Goal: Task Accomplishment & Management: Manage account settings

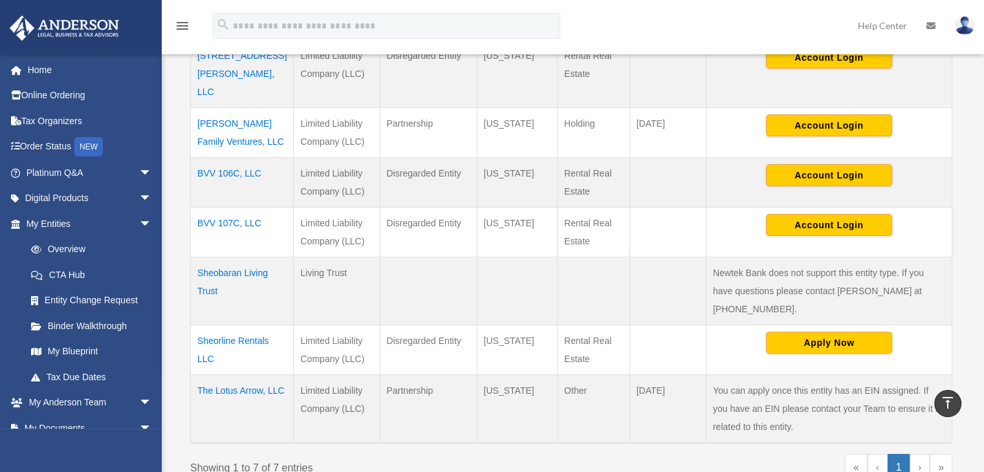
scroll to position [388, 0]
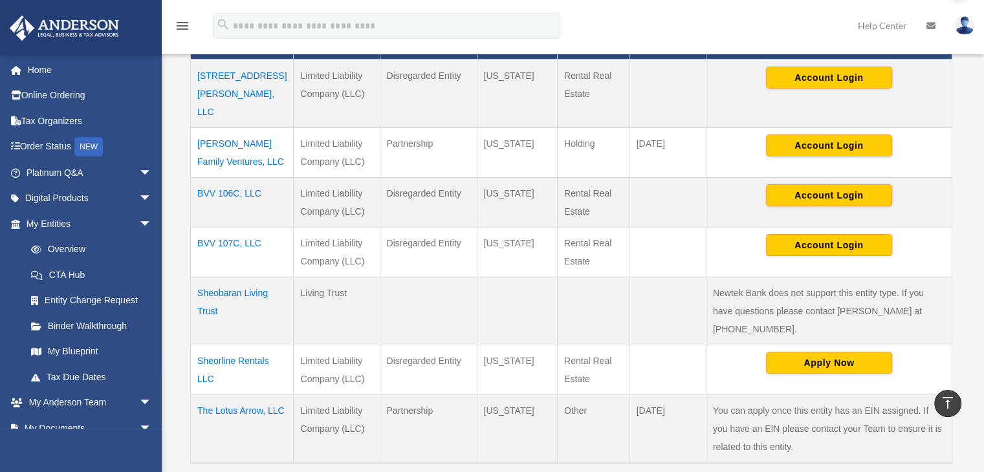
click at [251, 395] on td "The Lotus Arrow, LLC" at bounding box center [242, 429] width 103 height 69
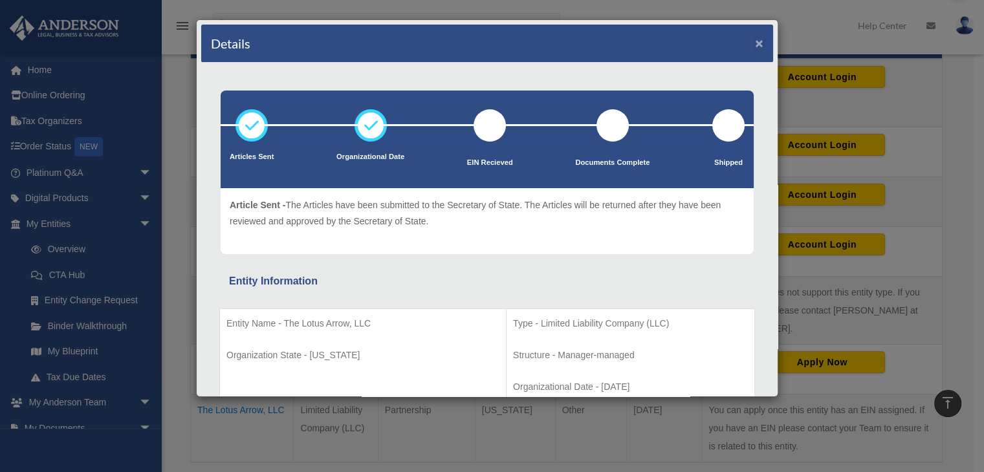
click at [755, 45] on button "×" at bounding box center [759, 43] width 8 height 14
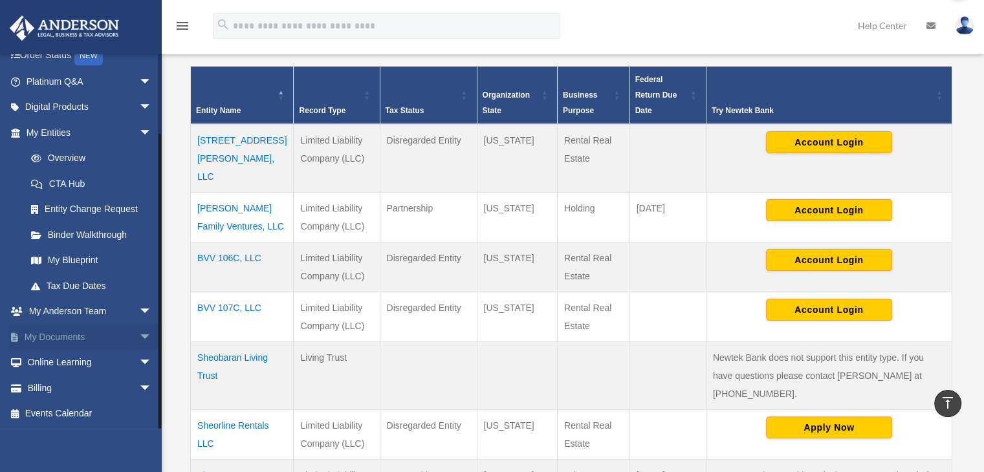
click at [111, 334] on link "My Documents arrow_drop_down" at bounding box center [90, 337] width 162 height 26
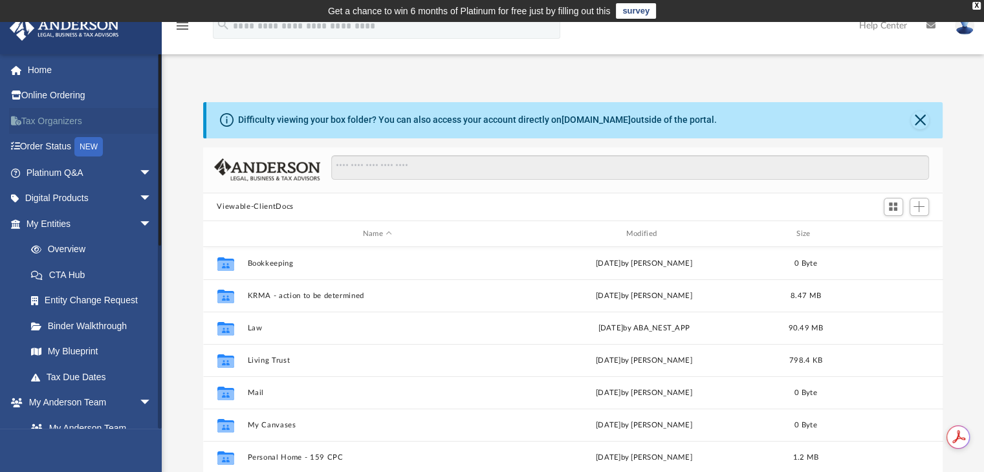
click at [53, 122] on link "Tax Organizers" at bounding box center [90, 121] width 162 height 26
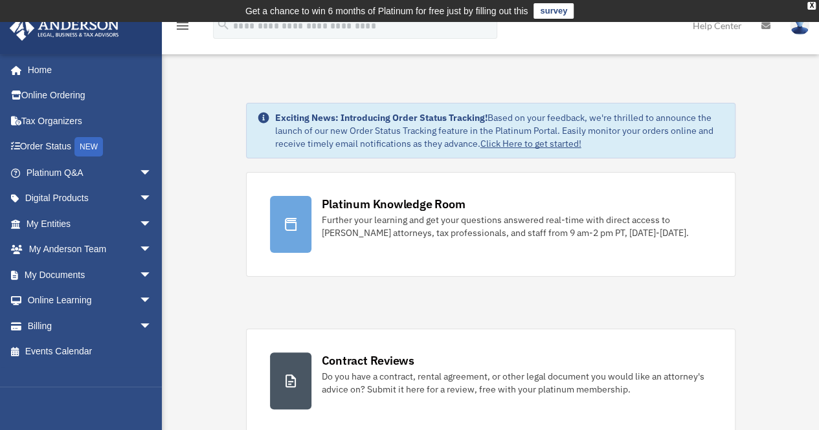
click at [183, 24] on icon "menu" at bounding box center [183, 26] width 16 height 16
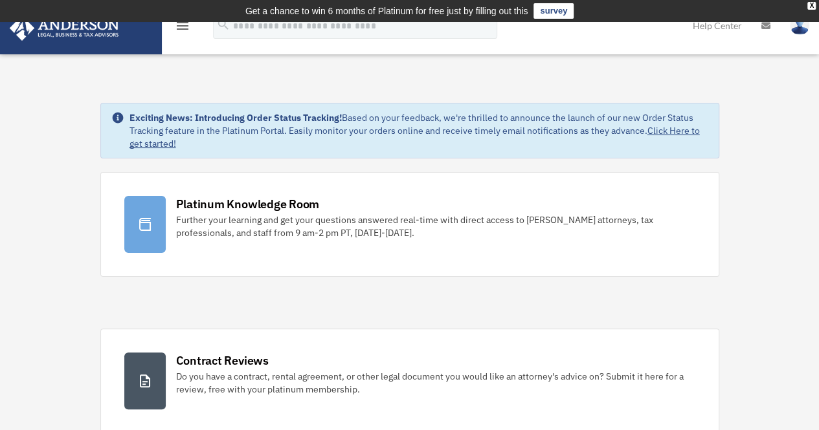
click at [183, 24] on icon "menu" at bounding box center [183, 26] width 16 height 16
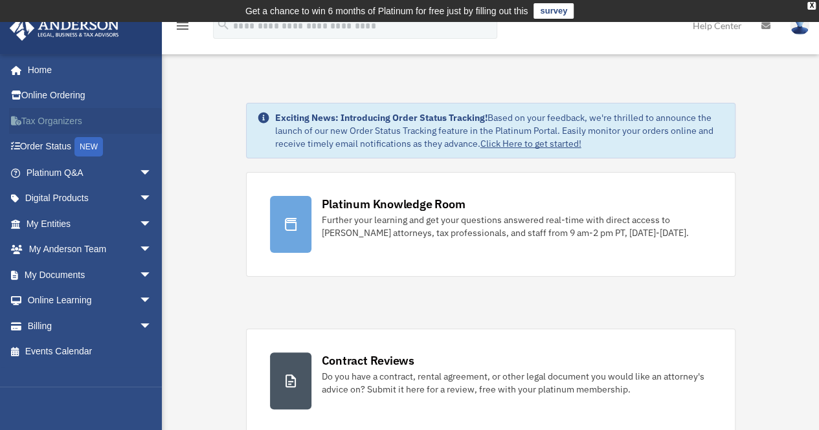
click at [63, 118] on link "Tax Organizers" at bounding box center [90, 121] width 162 height 26
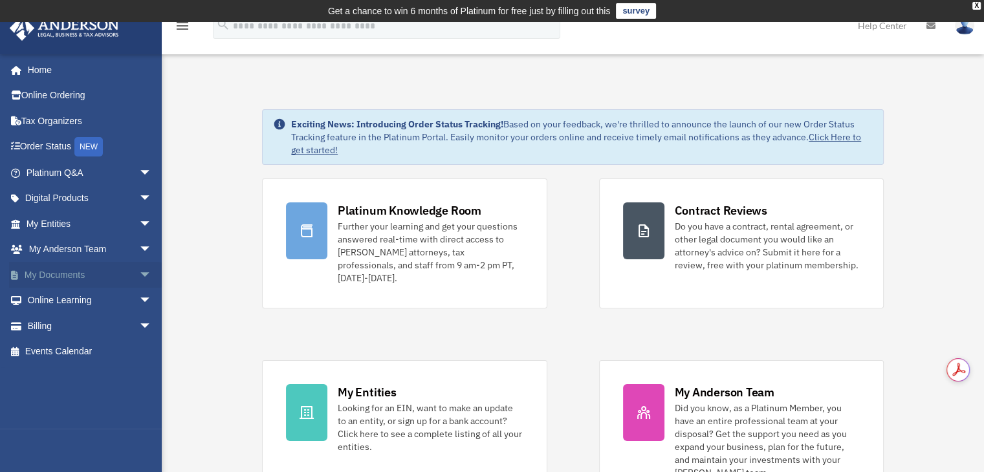
click at [94, 282] on link "My Documents arrow_drop_down" at bounding box center [90, 275] width 162 height 26
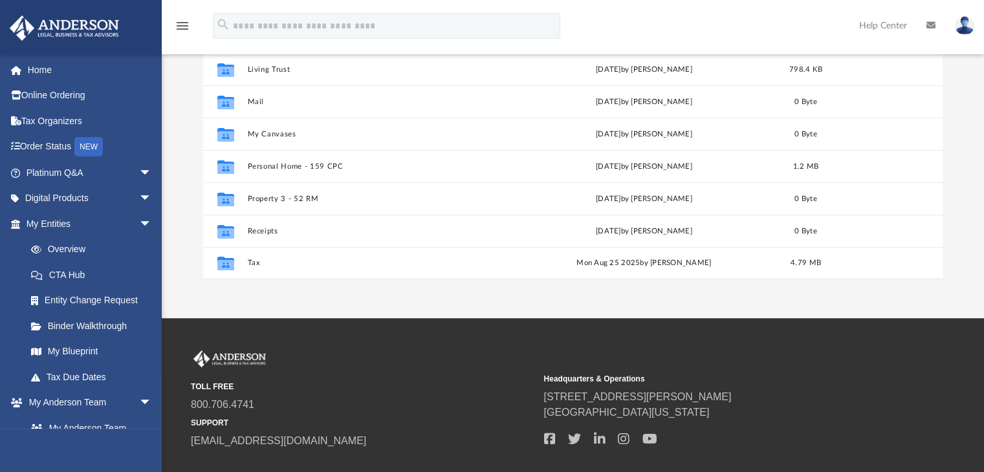
scroll to position [259, 0]
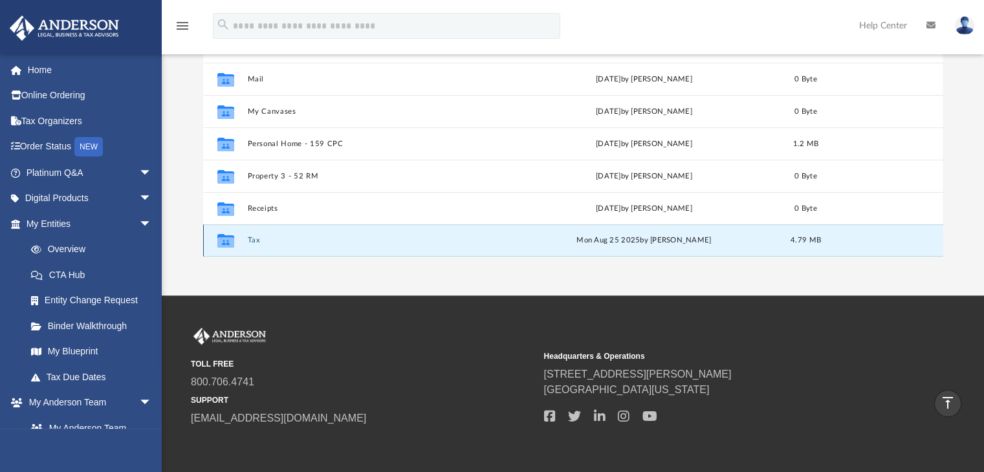
click at [249, 241] on button "Tax" at bounding box center [377, 241] width 261 height 8
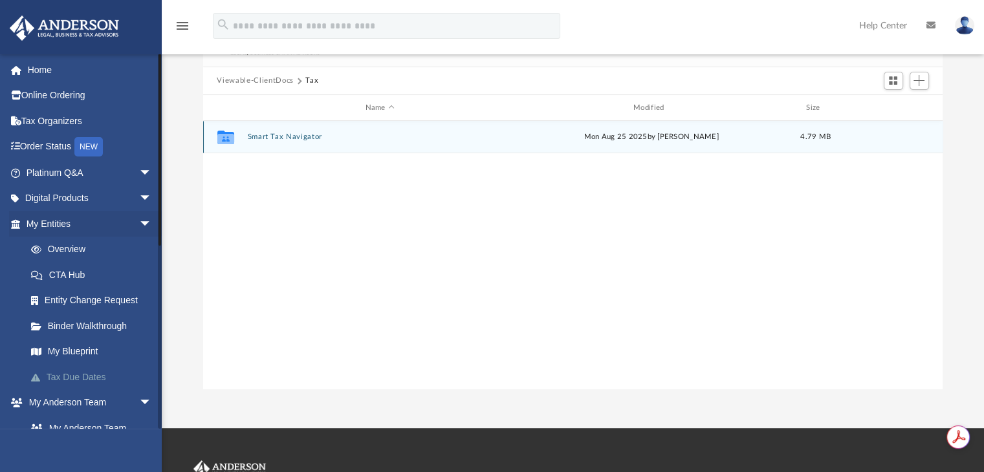
scroll to position [129, 0]
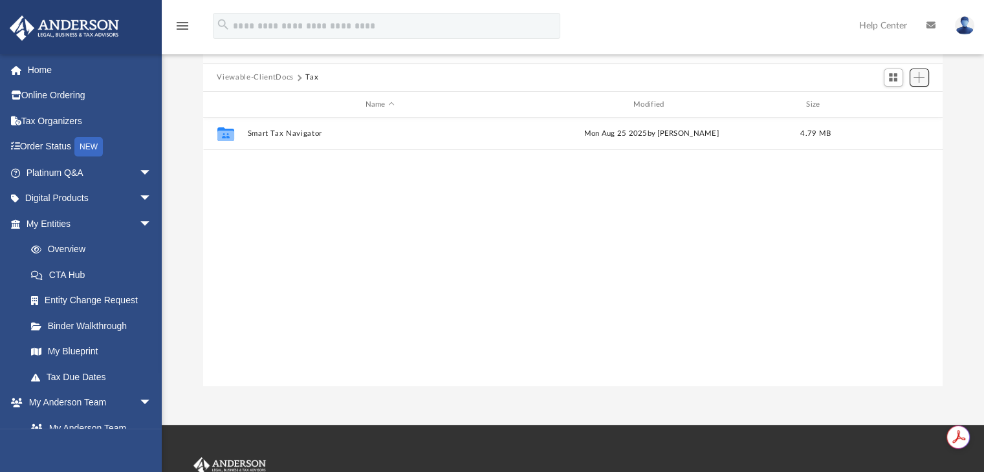
click at [912, 81] on button "Add" at bounding box center [919, 78] width 19 height 18
click at [910, 125] on li "New Folder" at bounding box center [900, 124] width 41 height 14
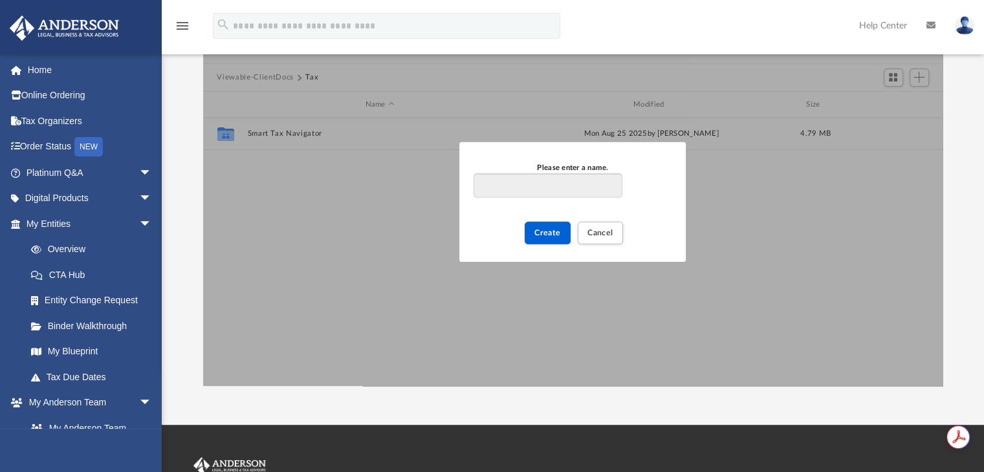
click at [504, 184] on input "Please enter a name." at bounding box center [548, 185] width 148 height 25
type input "****"
click at [554, 234] on span "Create" at bounding box center [548, 233] width 27 height 8
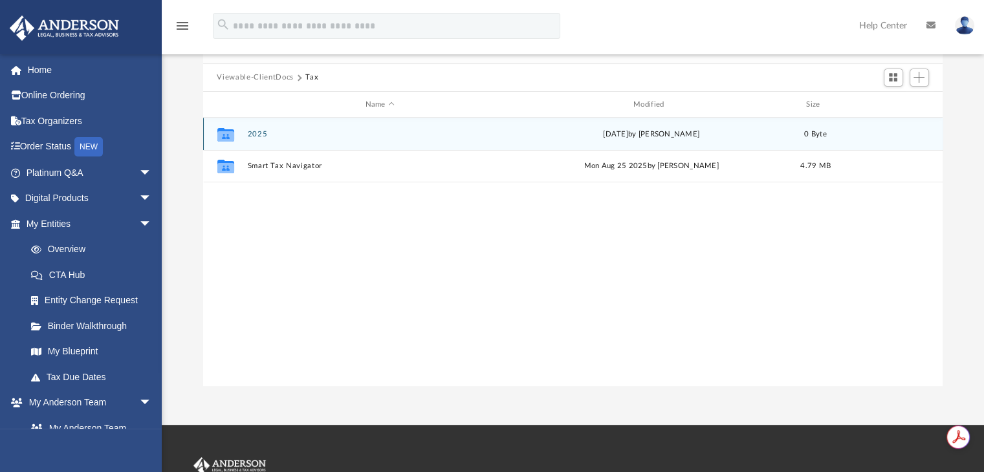
click at [243, 133] on div "Collaborated Folder 2025 [DATE] by [PERSON_NAME] 0 Byte" at bounding box center [573, 134] width 740 height 32
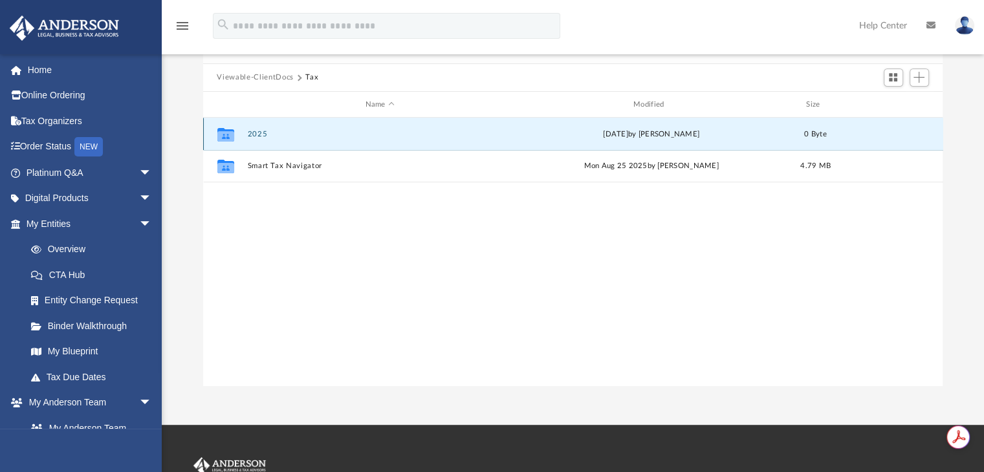
click at [215, 138] on div "Collaborated Folder" at bounding box center [225, 134] width 32 height 21
click at [225, 135] on icon "grid" at bounding box center [225, 136] width 17 height 10
click at [193, 133] on div "Difficulty viewing your box folder? You can also access your account directly o…" at bounding box center [573, 180] width 823 height 414
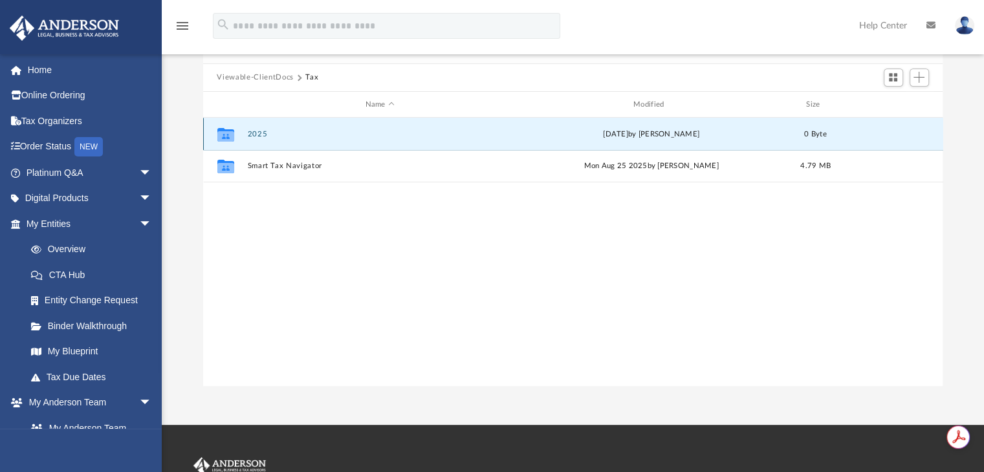
click at [212, 133] on div "Collaborated Folder" at bounding box center [225, 134] width 32 height 21
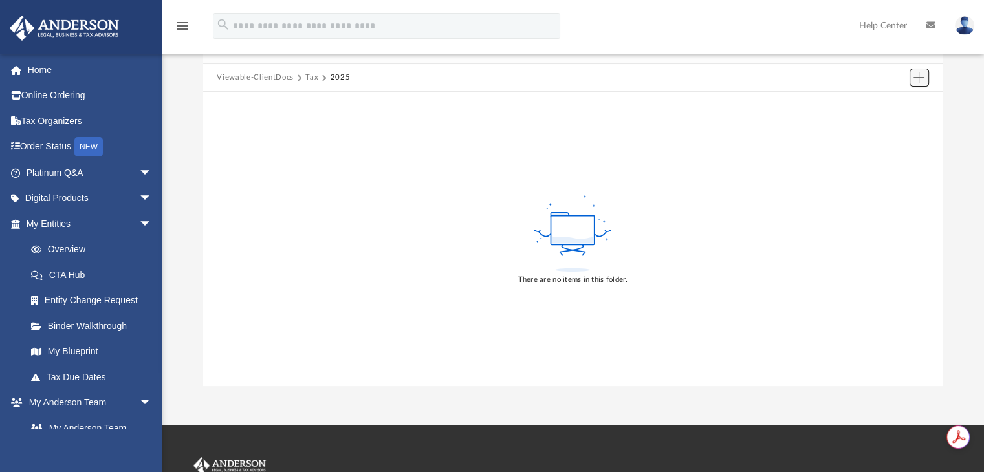
click at [913, 76] on button "Add" at bounding box center [919, 78] width 19 height 18
click at [905, 102] on li "Upload" at bounding box center [900, 103] width 41 height 14
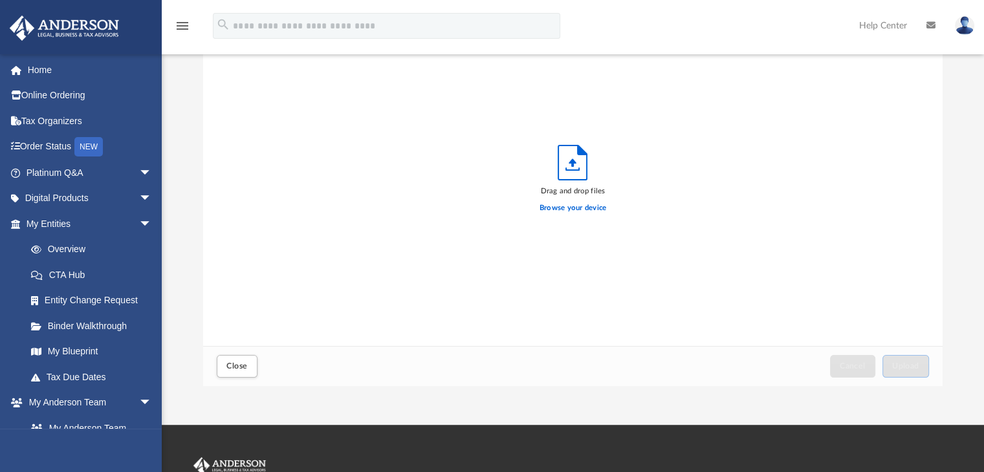
scroll to position [0, 0]
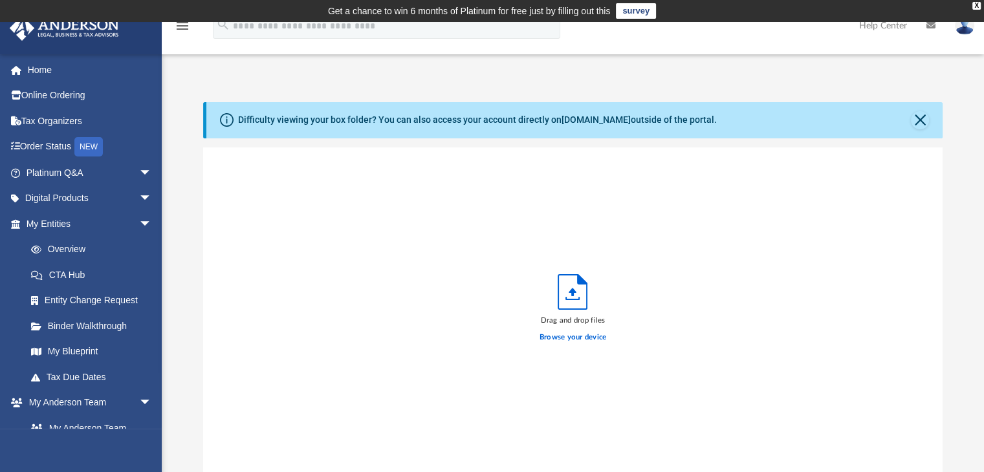
click at [928, 109] on div "Difficulty viewing your box folder? You can also access your account directly o…" at bounding box center [574, 120] width 737 height 36
click at [922, 115] on button "Close" at bounding box center [920, 120] width 18 height 18
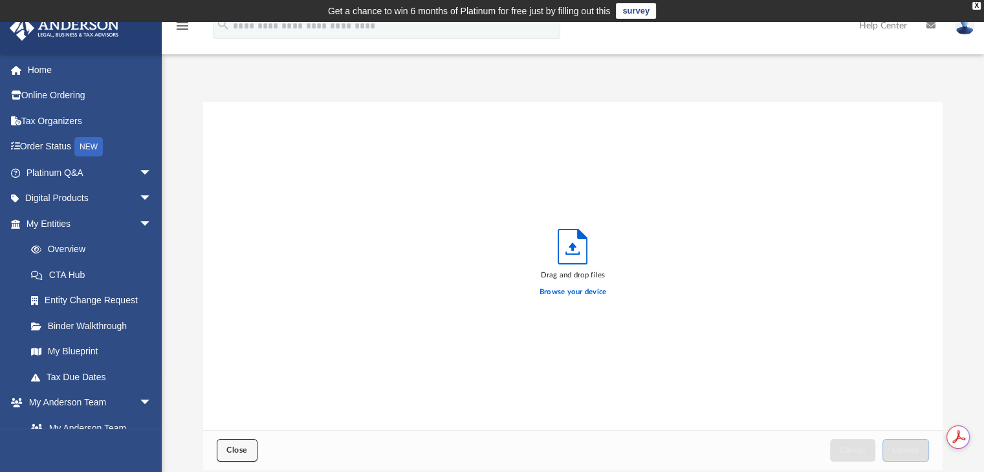
click at [243, 449] on span "Close" at bounding box center [237, 451] width 21 height 8
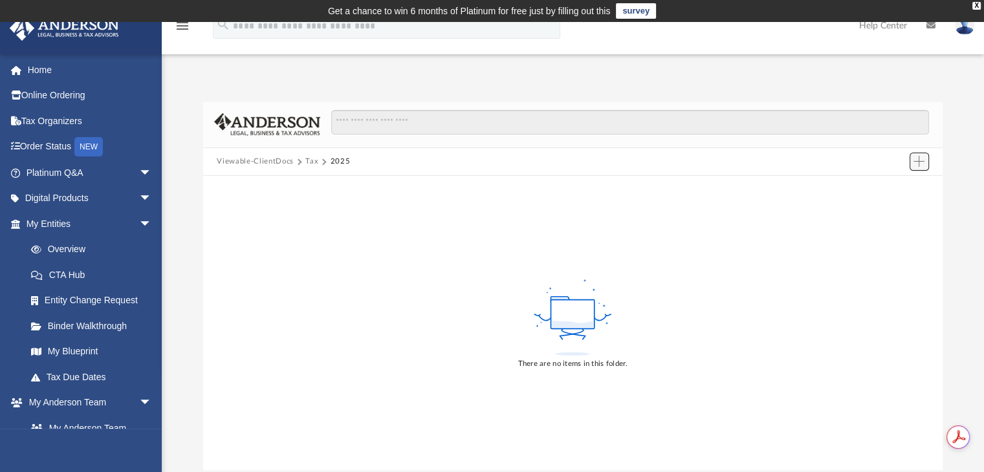
click at [919, 160] on span "Add" at bounding box center [919, 161] width 11 height 11
click at [888, 205] on li "New Folder" at bounding box center [900, 208] width 41 height 14
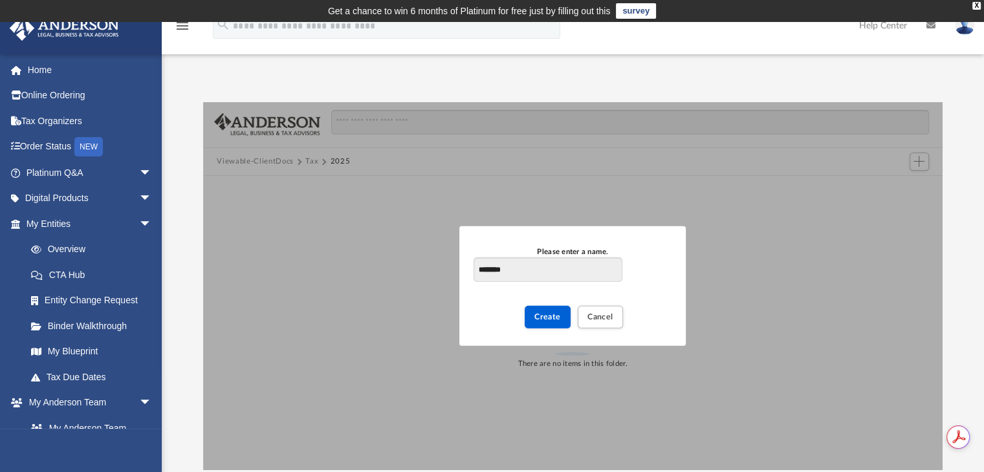
type input "********"
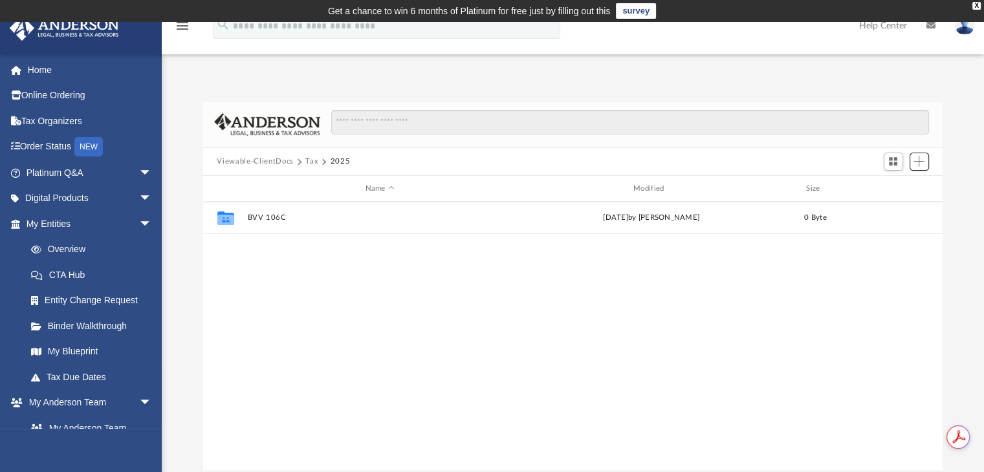
scroll to position [284, 730]
click at [922, 164] on span "Add" at bounding box center [919, 161] width 11 height 11
click at [897, 201] on li "New Folder" at bounding box center [900, 208] width 41 height 14
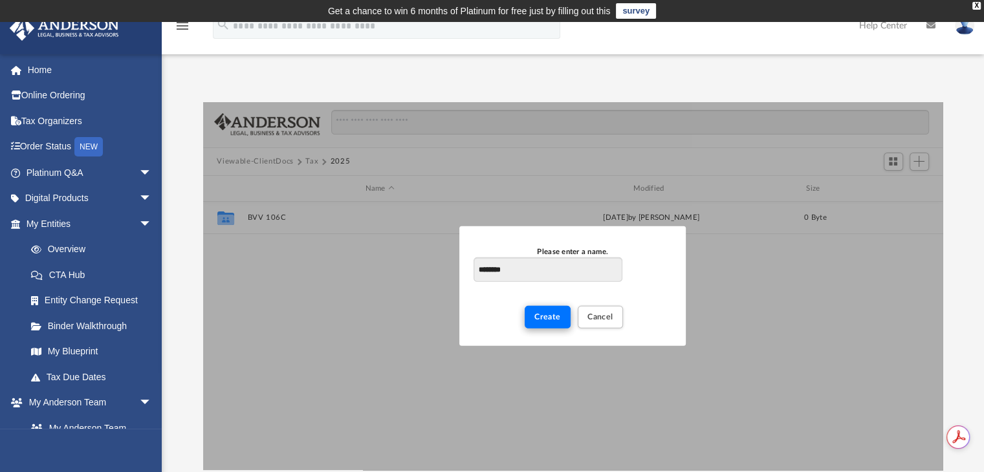
type input "********"
click at [540, 311] on button "Create" at bounding box center [548, 317] width 46 height 23
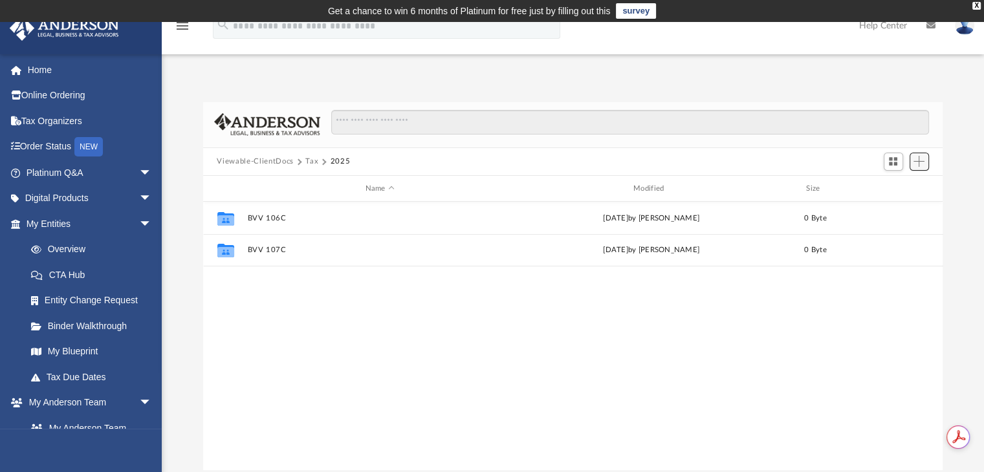
click at [927, 159] on button "Add" at bounding box center [919, 162] width 19 height 18
click at [907, 205] on li "New Folder" at bounding box center [900, 208] width 41 height 14
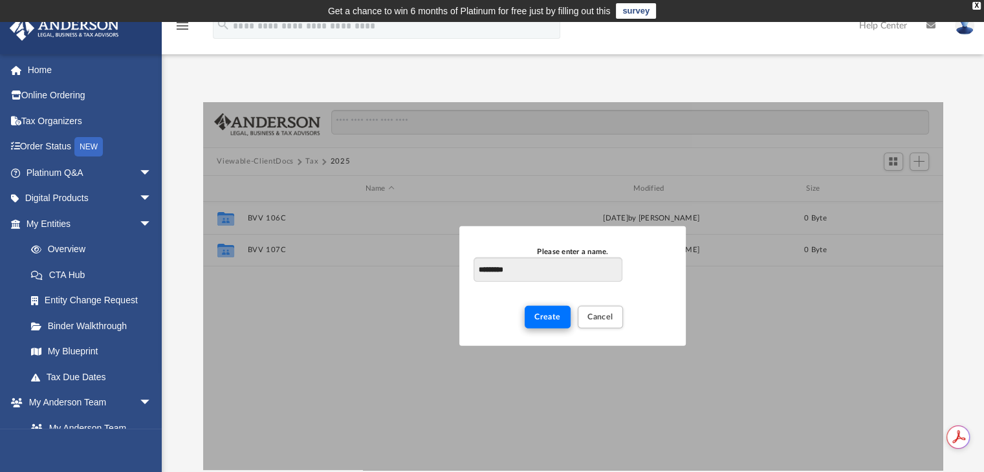
type input "*********"
click at [557, 316] on span "Create" at bounding box center [548, 317] width 27 height 8
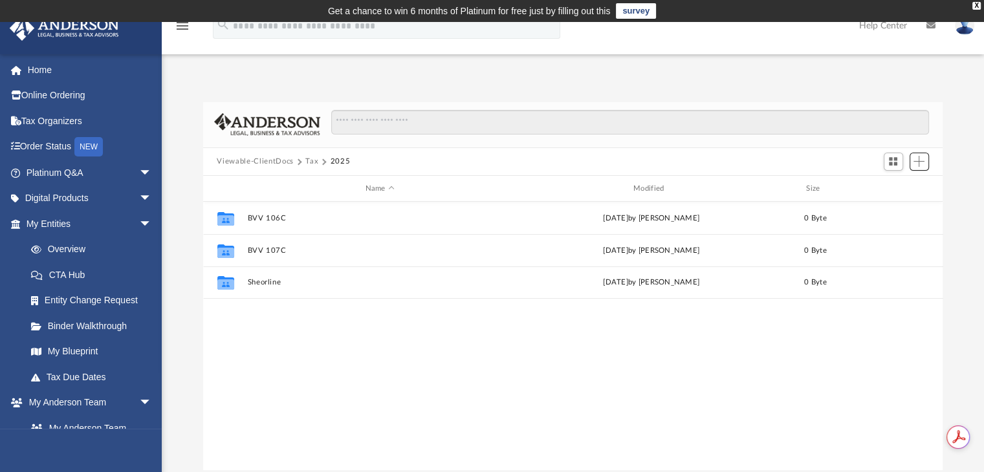
click at [920, 166] on span "Add" at bounding box center [919, 161] width 11 height 11
click at [904, 208] on li "New Folder" at bounding box center [900, 208] width 41 height 14
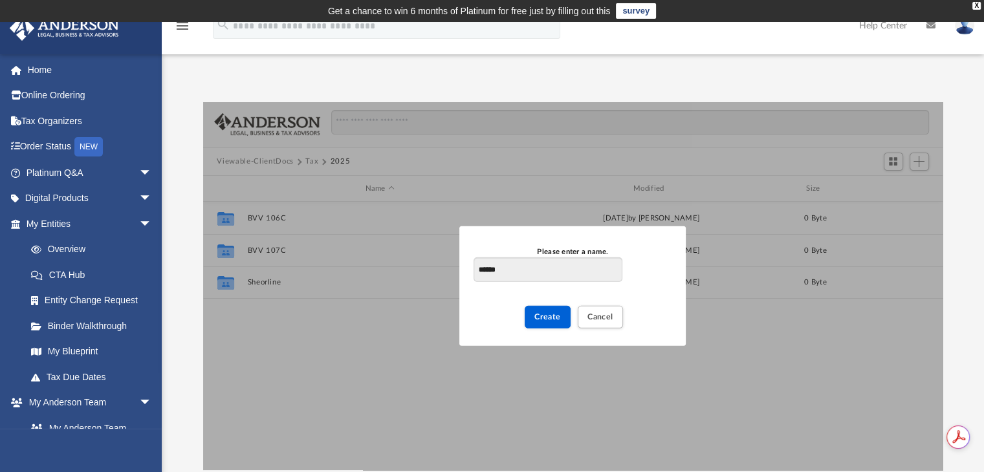
type input "******"
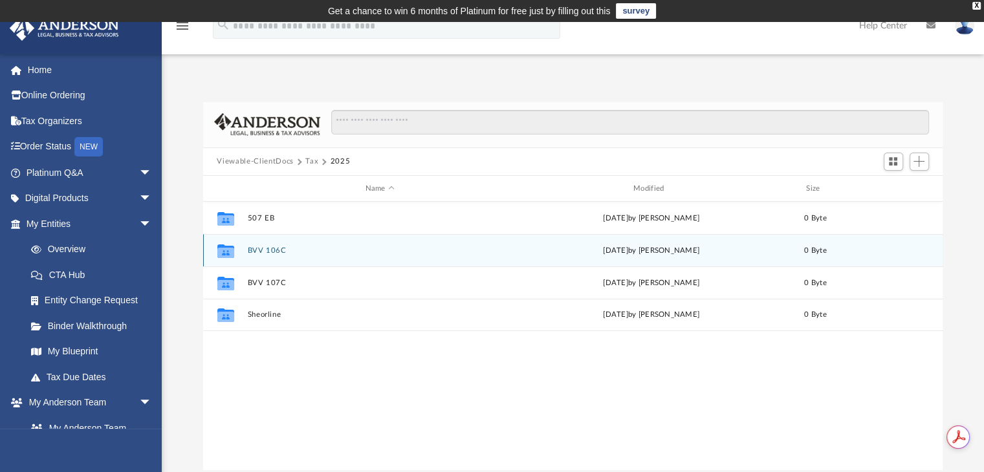
click at [262, 254] on button "BVV 106C" at bounding box center [379, 251] width 265 height 8
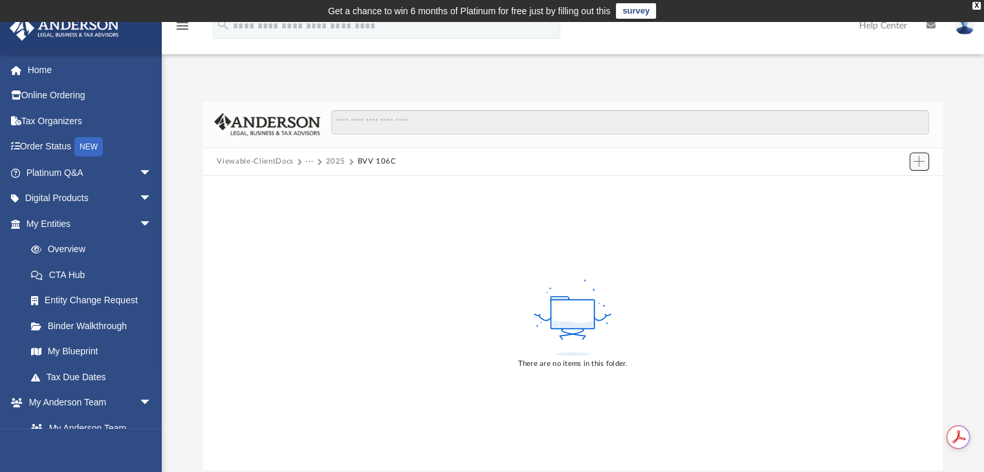
click at [918, 165] on span "Add" at bounding box center [919, 161] width 11 height 11
click at [896, 187] on li "Upload" at bounding box center [900, 188] width 41 height 14
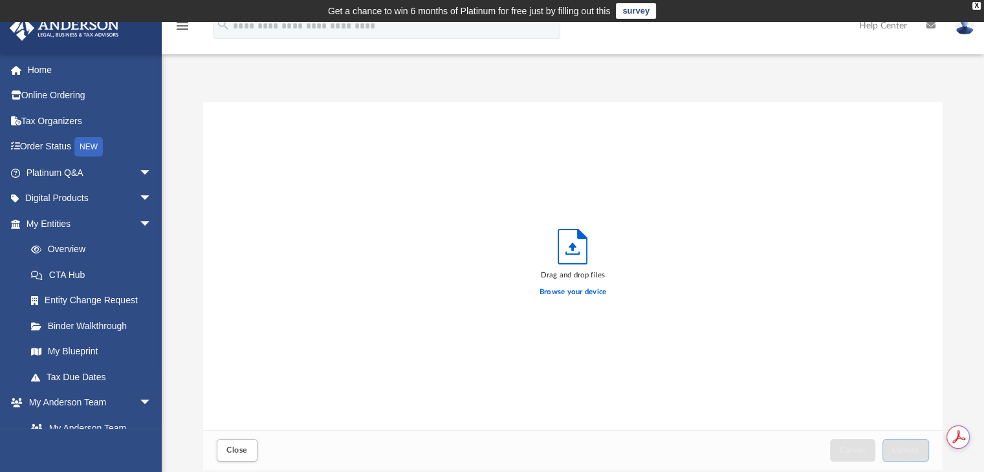
scroll to position [318, 730]
click at [582, 283] on div "Browse your device" at bounding box center [573, 293] width 67 height 23
click at [572, 290] on label "Browse your device" at bounding box center [573, 293] width 67 height 12
click at [0, 0] on input "Browse your device" at bounding box center [0, 0] width 0 height 0
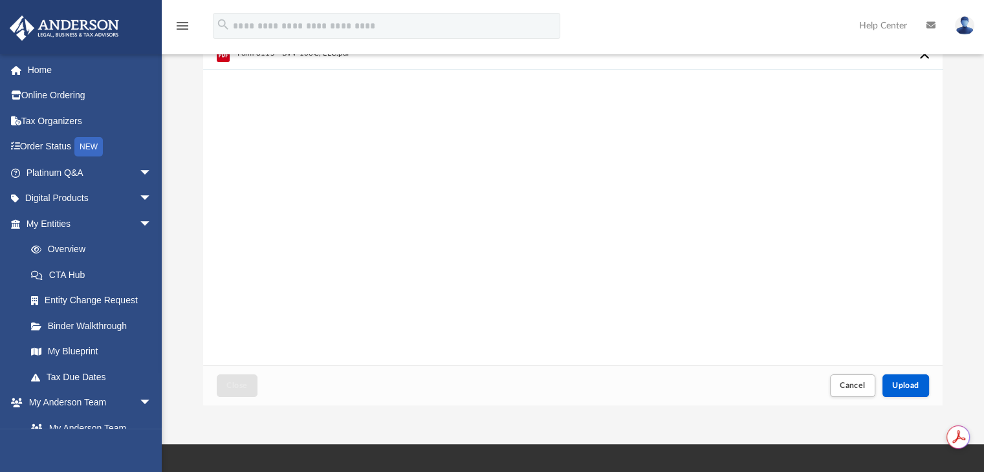
scroll to position [0, 0]
click at [922, 386] on button "Upload" at bounding box center [906, 386] width 47 height 23
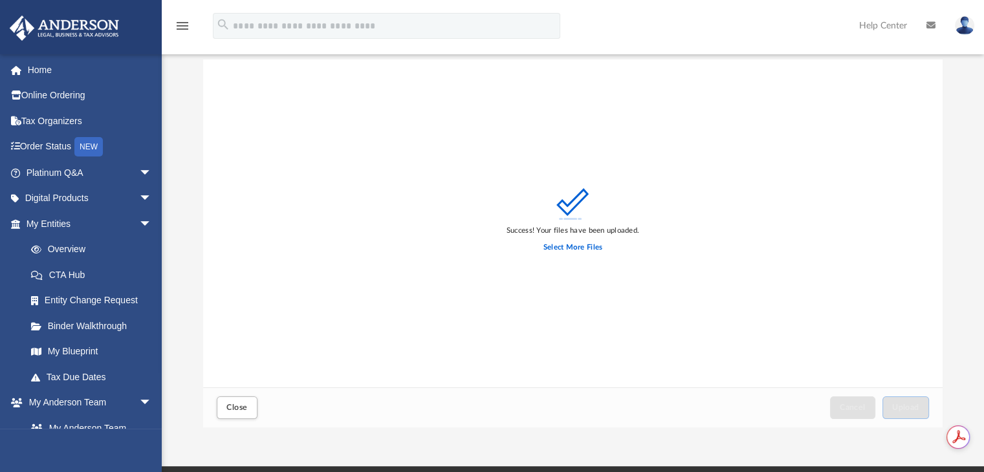
scroll to position [65, 0]
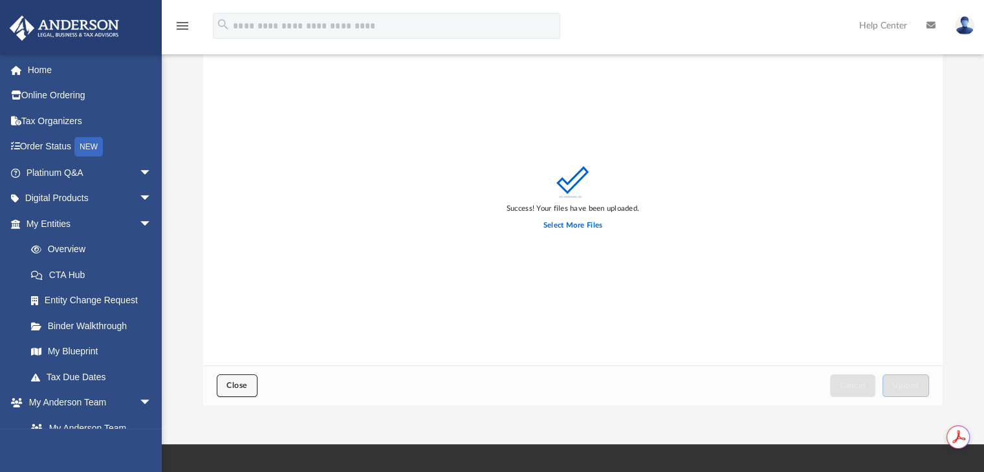
click at [217, 388] on button "Close" at bounding box center [237, 386] width 40 height 23
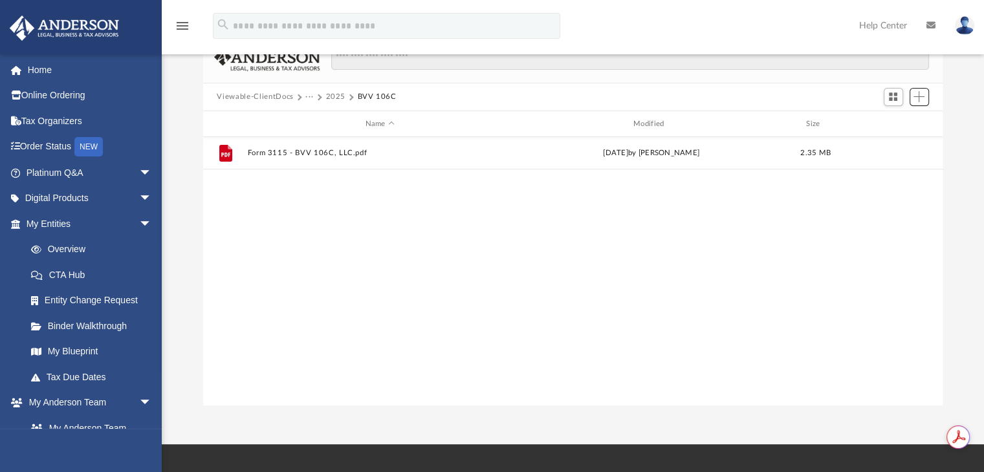
scroll to position [284, 730]
click at [335, 95] on button "2025" at bounding box center [336, 97] width 20 height 12
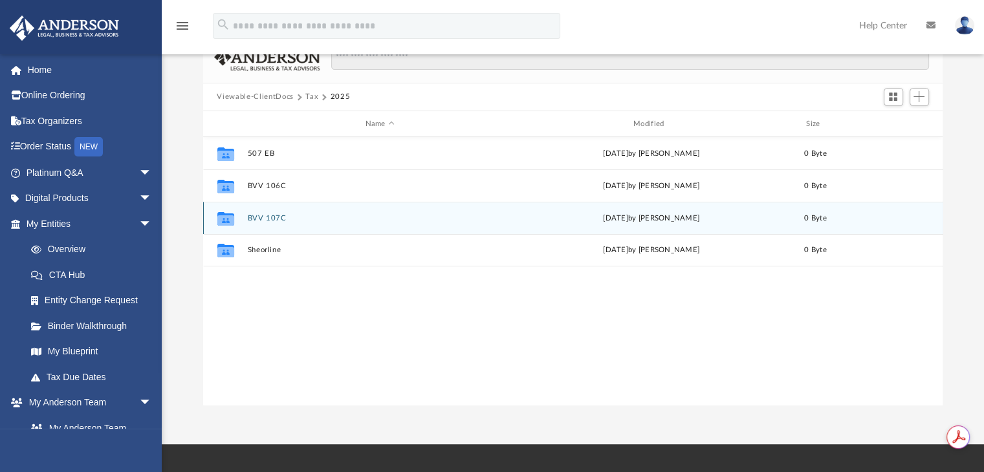
click at [259, 216] on button "BVV 107C" at bounding box center [379, 218] width 265 height 8
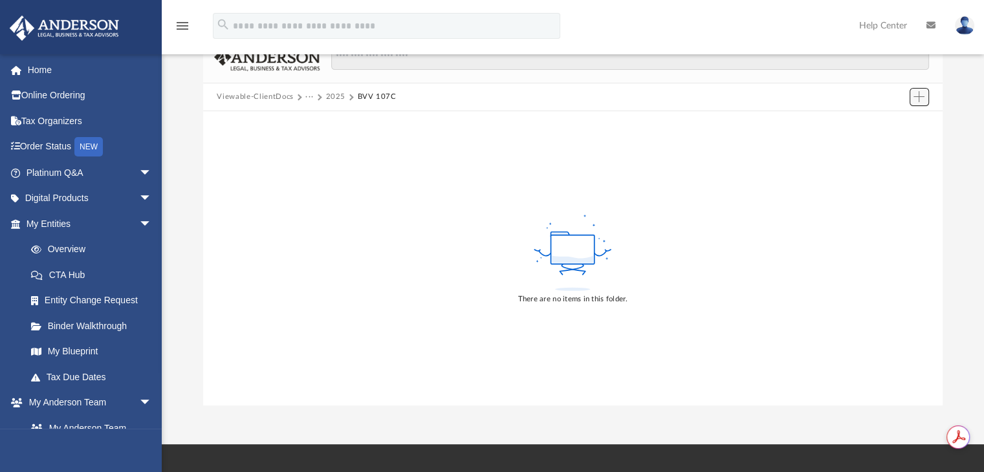
click at [918, 100] on span "Add" at bounding box center [919, 96] width 11 height 11
click at [893, 123] on li "Upload" at bounding box center [900, 123] width 41 height 14
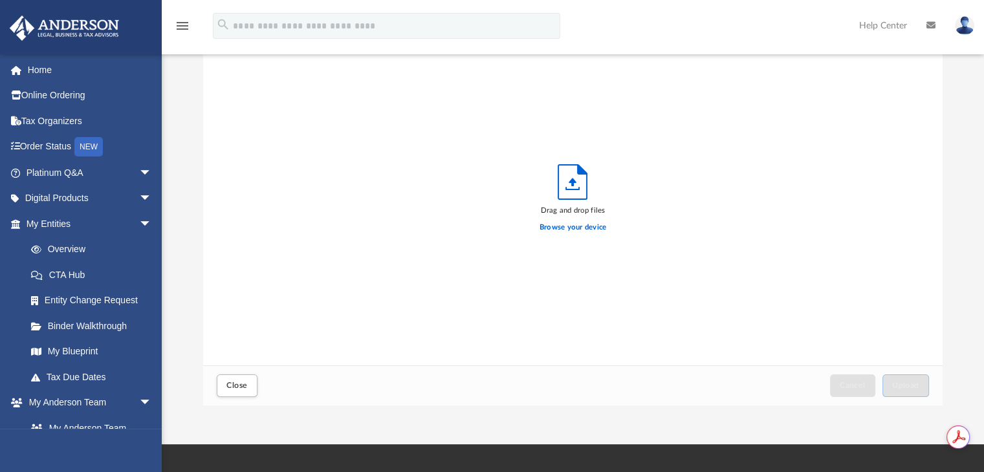
scroll to position [318, 730]
click at [589, 231] on label "Browse your device" at bounding box center [573, 228] width 67 height 12
click at [0, 0] on input "Browse your device" at bounding box center [0, 0] width 0 height 0
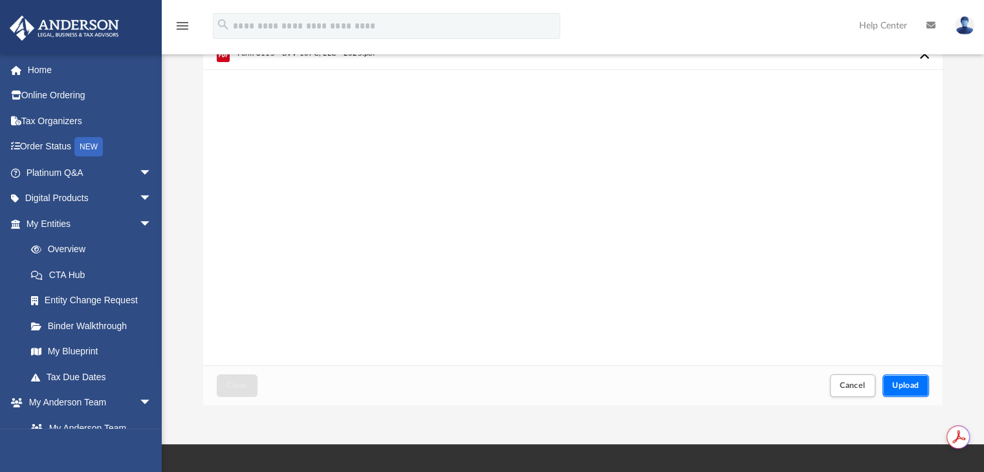
click at [896, 383] on span "Upload" at bounding box center [905, 386] width 27 height 8
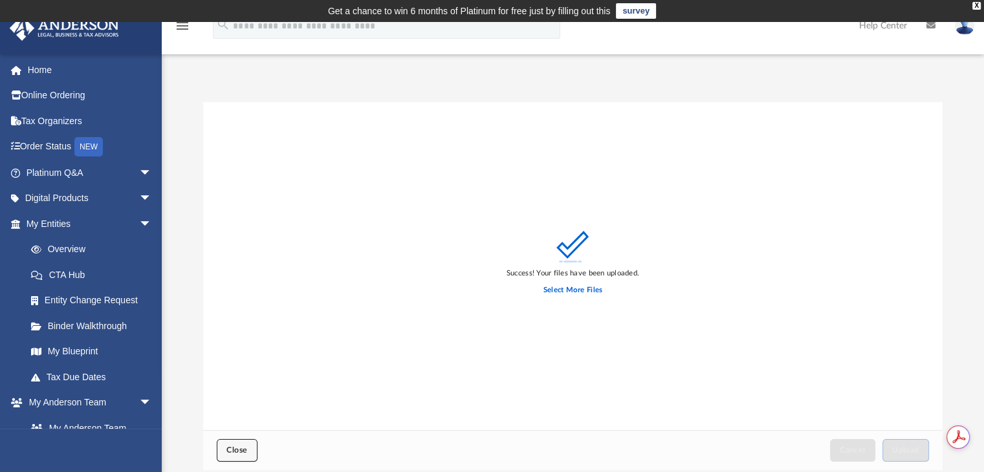
click at [234, 456] on button "Close" at bounding box center [237, 450] width 40 height 23
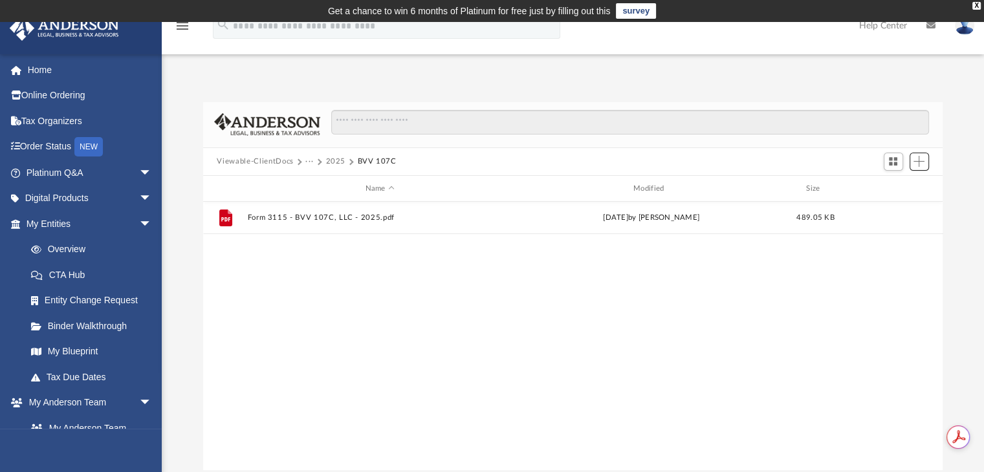
scroll to position [284, 730]
click at [920, 162] on span "Add" at bounding box center [919, 161] width 11 height 11
click at [896, 188] on li "Upload" at bounding box center [900, 188] width 41 height 14
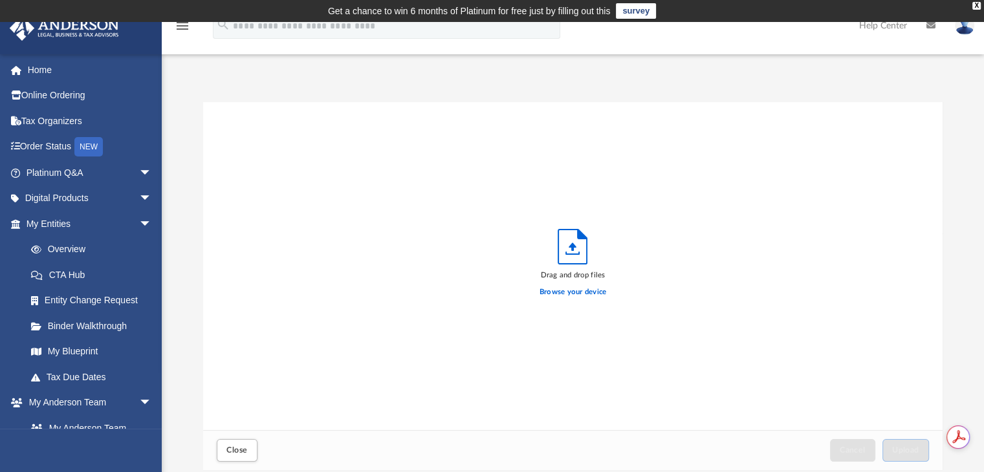
scroll to position [318, 730]
click at [557, 294] on label "Browse your device" at bounding box center [573, 293] width 67 height 12
click at [0, 0] on input "Browse your device" at bounding box center [0, 0] width 0 height 0
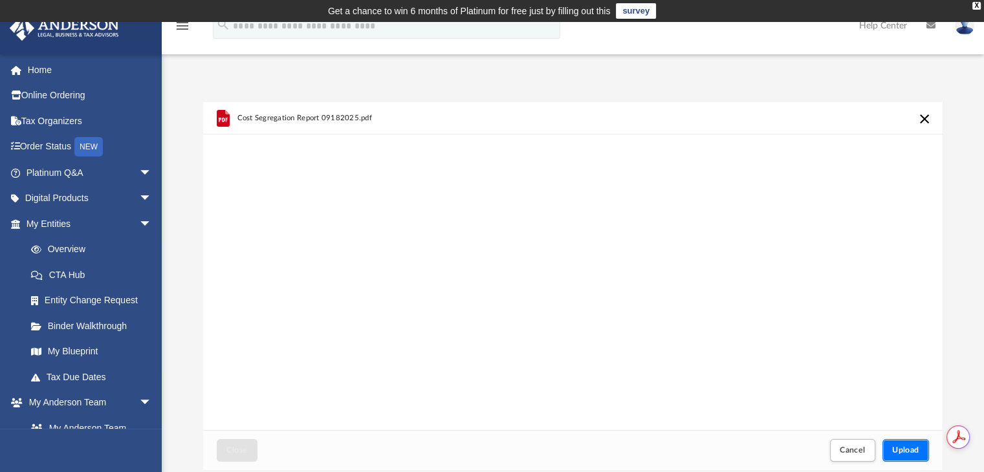
click at [898, 459] on button "Upload" at bounding box center [906, 450] width 47 height 23
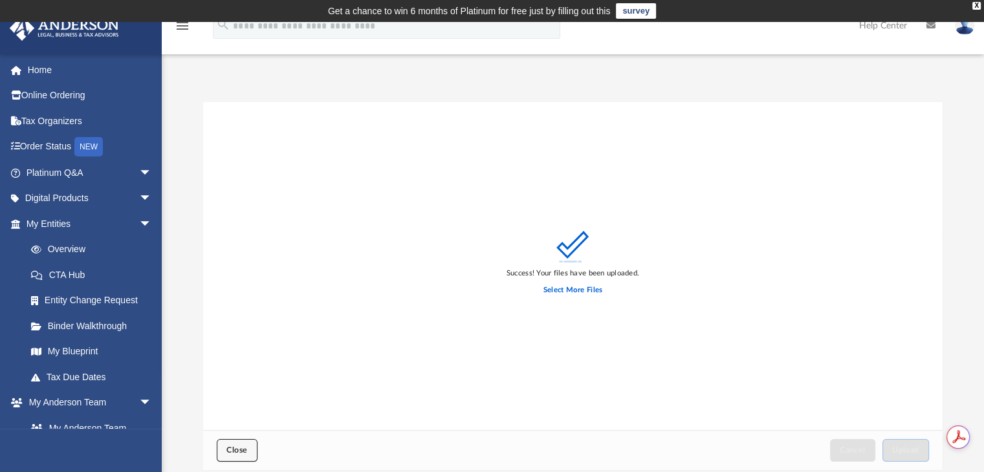
click at [245, 447] on span "Close" at bounding box center [237, 451] width 21 height 8
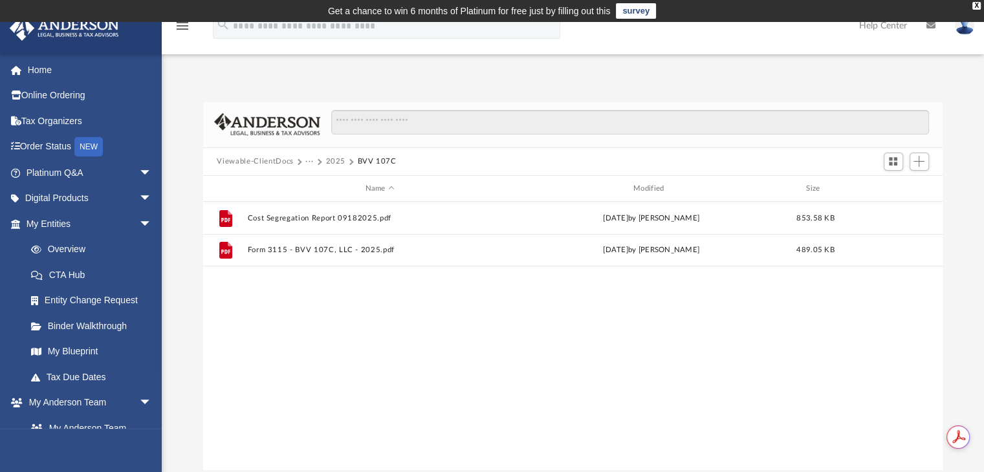
click at [332, 161] on button "2025" at bounding box center [336, 162] width 20 height 12
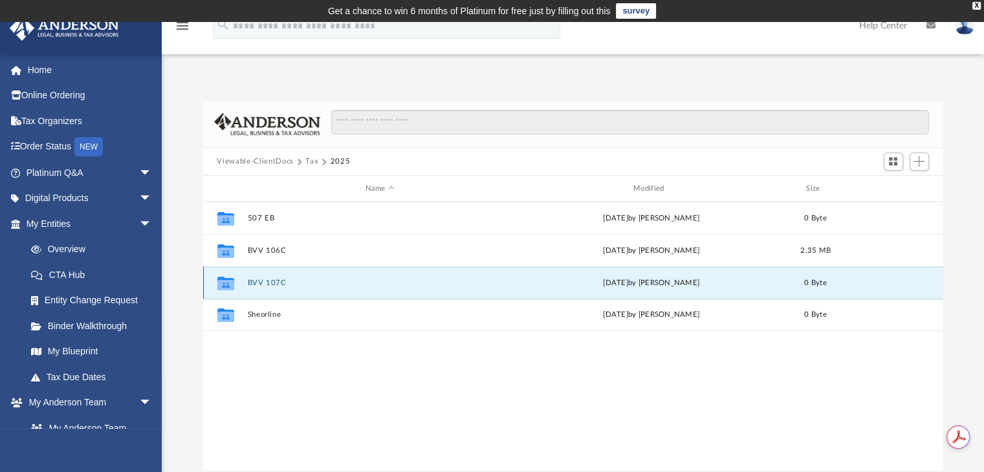
click at [272, 279] on button "BVV 107C" at bounding box center [379, 283] width 265 height 8
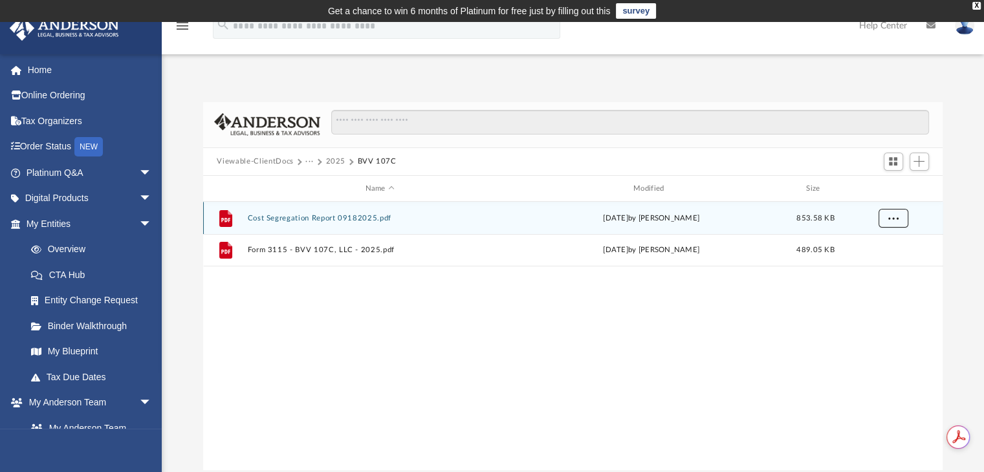
click at [900, 216] on button "More options" at bounding box center [893, 218] width 30 height 19
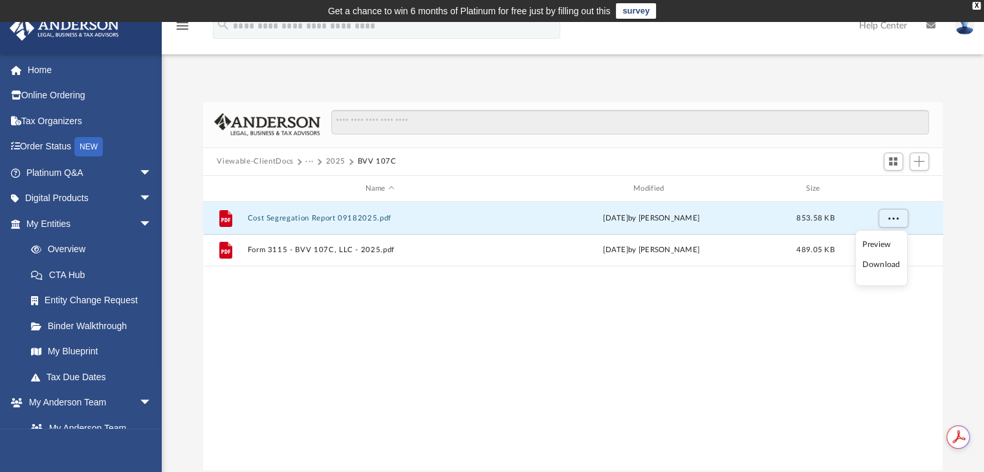
click at [677, 288] on div "File Cost Segregation Report 09182025.pdf [DATE] by [PERSON_NAME] 853.58 KB Fil…" at bounding box center [573, 336] width 740 height 268
drag, startPoint x: 244, startPoint y: 221, endPoint x: 214, endPoint y: 218, distance: 30.6
click at [214, 218] on div "File" at bounding box center [225, 218] width 32 height 21
click at [225, 216] on icon "grid" at bounding box center [225, 218] width 13 height 17
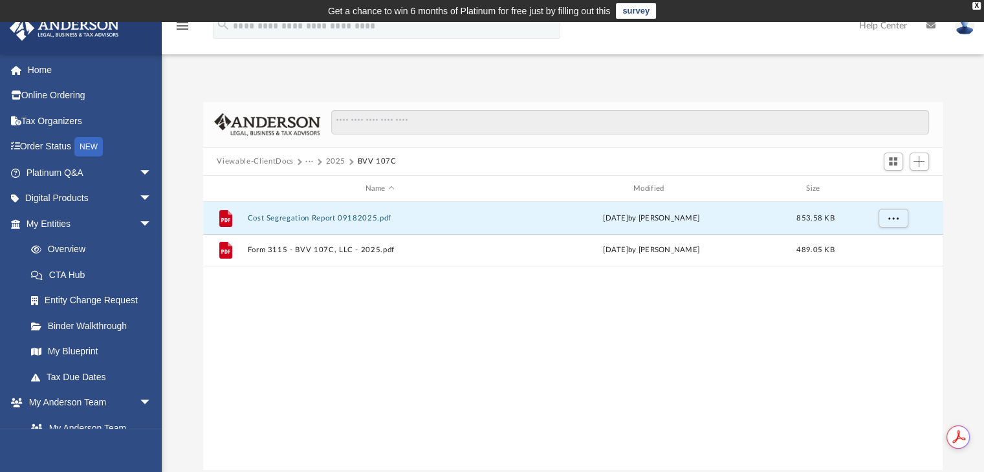
click at [505, 331] on div "File Cost Segregation Report 09182025.pdf [DATE] by [PERSON_NAME] 853.58 KB Fil…" at bounding box center [573, 336] width 740 height 268
click at [919, 155] on button "Add" at bounding box center [919, 162] width 19 height 18
click at [892, 190] on li "Upload" at bounding box center [900, 188] width 41 height 14
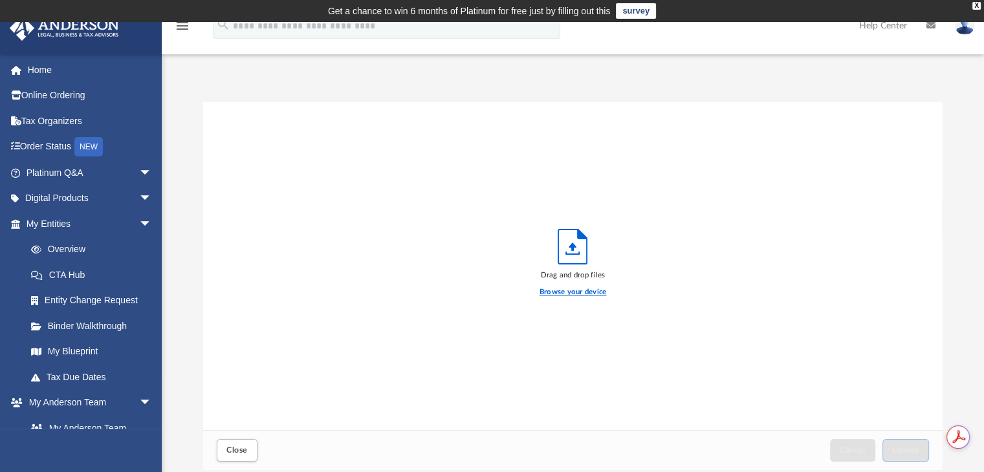
click at [546, 288] on label "Browse your device" at bounding box center [573, 293] width 67 height 12
click at [0, 0] on input "Browse your device" at bounding box center [0, 0] width 0 height 0
drag, startPoint x: 220, startPoint y: 464, endPoint x: 225, endPoint y: 458, distance: 7.9
click at [221, 463] on div "Close" at bounding box center [237, 450] width 46 height 28
drag, startPoint x: 226, startPoint y: 454, endPoint x: 230, endPoint y: 447, distance: 7.9
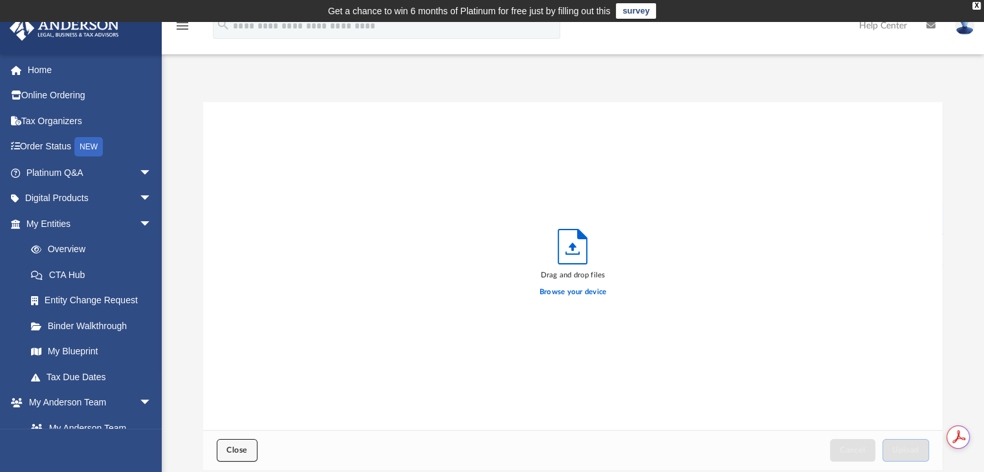
click at [227, 454] on span "Close" at bounding box center [237, 451] width 21 height 8
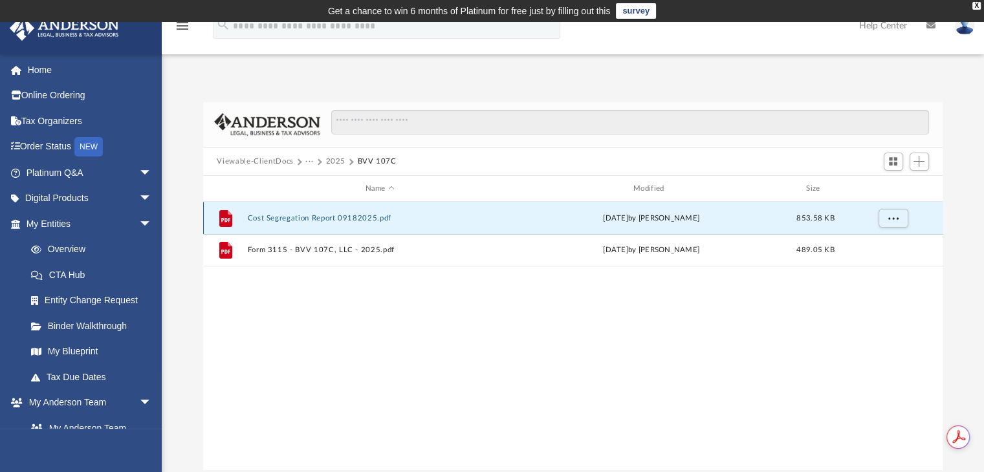
click at [280, 214] on button "Cost Segregation Report 09182025.pdf" at bounding box center [379, 218] width 265 height 8
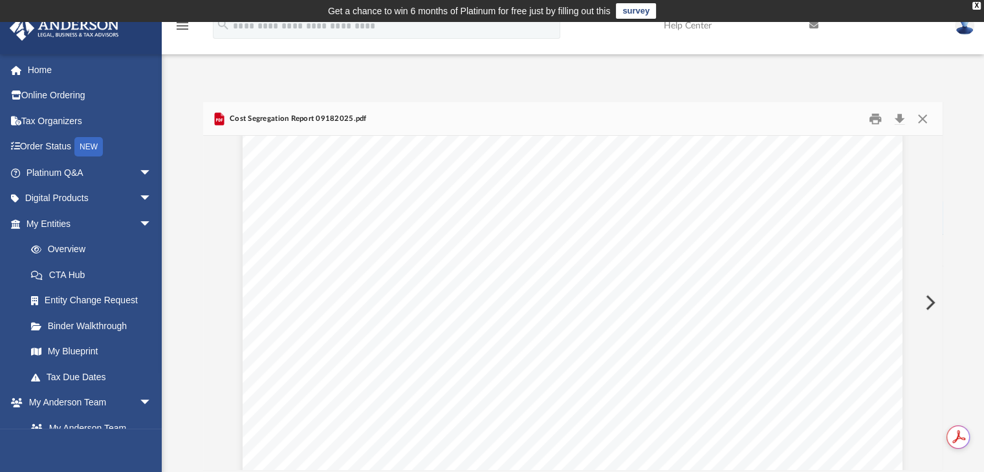
scroll to position [388, 0]
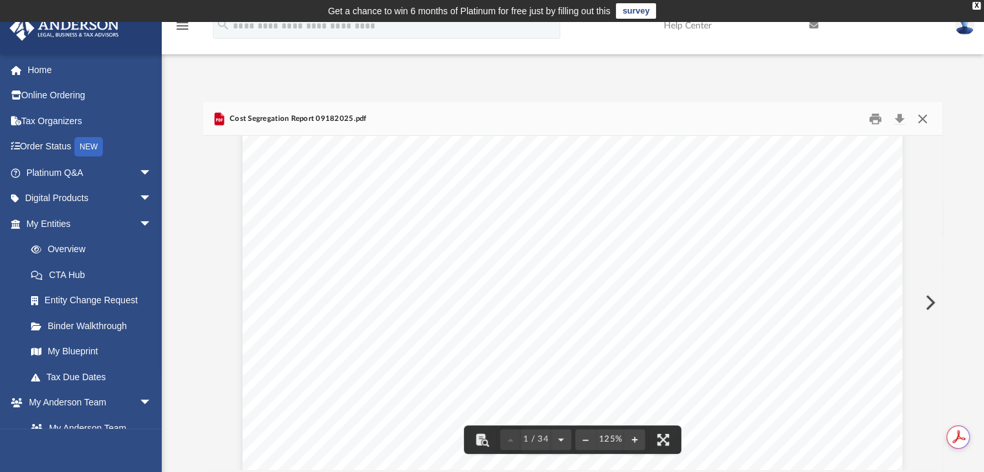
click at [927, 118] on button "Close" at bounding box center [922, 119] width 23 height 20
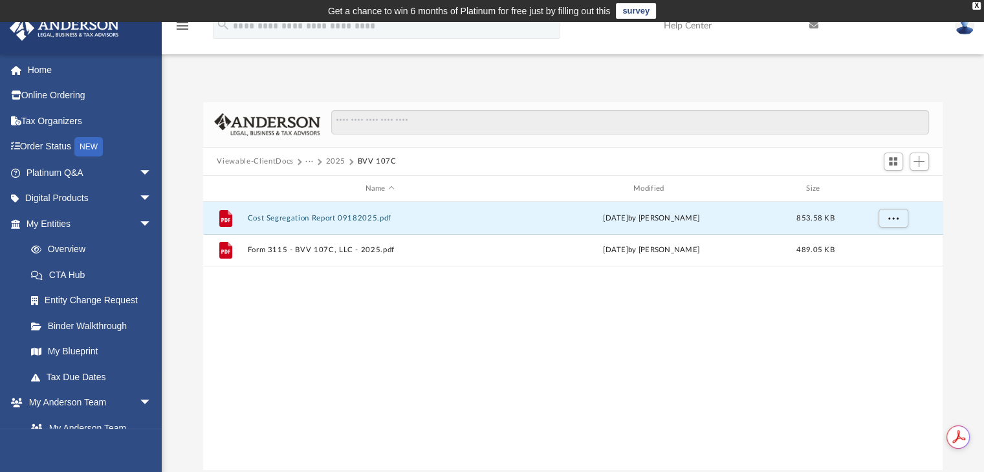
click at [951, 263] on div "Difficulty viewing your box folder? You can also access your account directly o…" at bounding box center [573, 286] width 823 height 368
click at [893, 216] on span "More options" at bounding box center [893, 218] width 10 height 7
click at [212, 220] on div "File" at bounding box center [225, 218] width 32 height 21
drag, startPoint x: 236, startPoint y: 218, endPoint x: 337, endPoint y: 210, distance: 102.0
click at [311, 216] on div "File Cost Segregation Report 09182025.pdf [DATE] by [PERSON_NAME] 853.58 KB" at bounding box center [573, 218] width 740 height 32
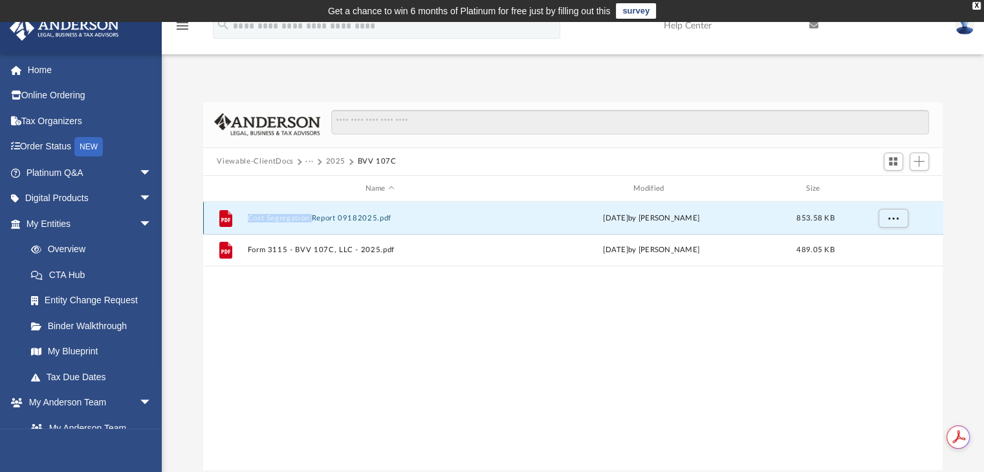
click at [414, 218] on button "Cost Segregation Report 09182025.pdf" at bounding box center [379, 218] width 265 height 8
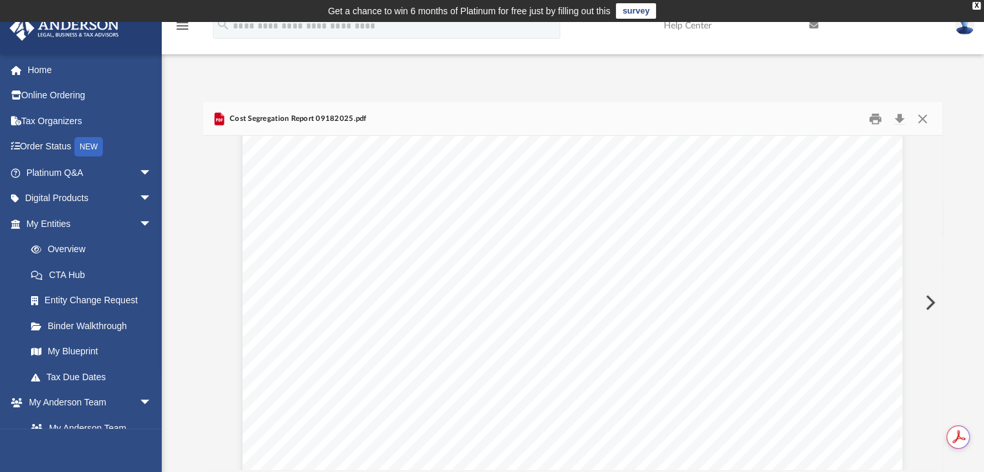
scroll to position [0, 0]
